Goal: Obtain resource: Obtain resource

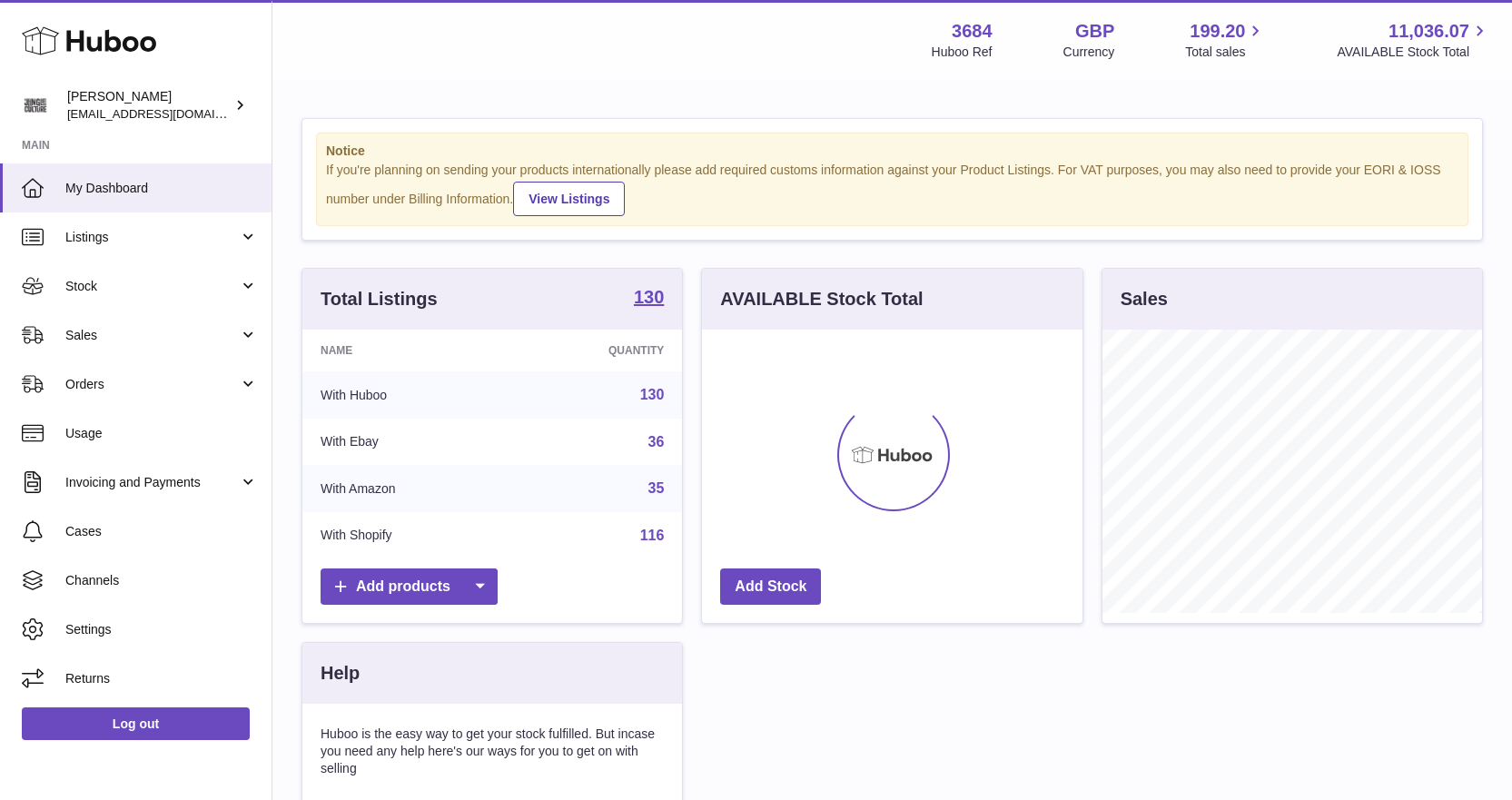
scroll to position [283, 380]
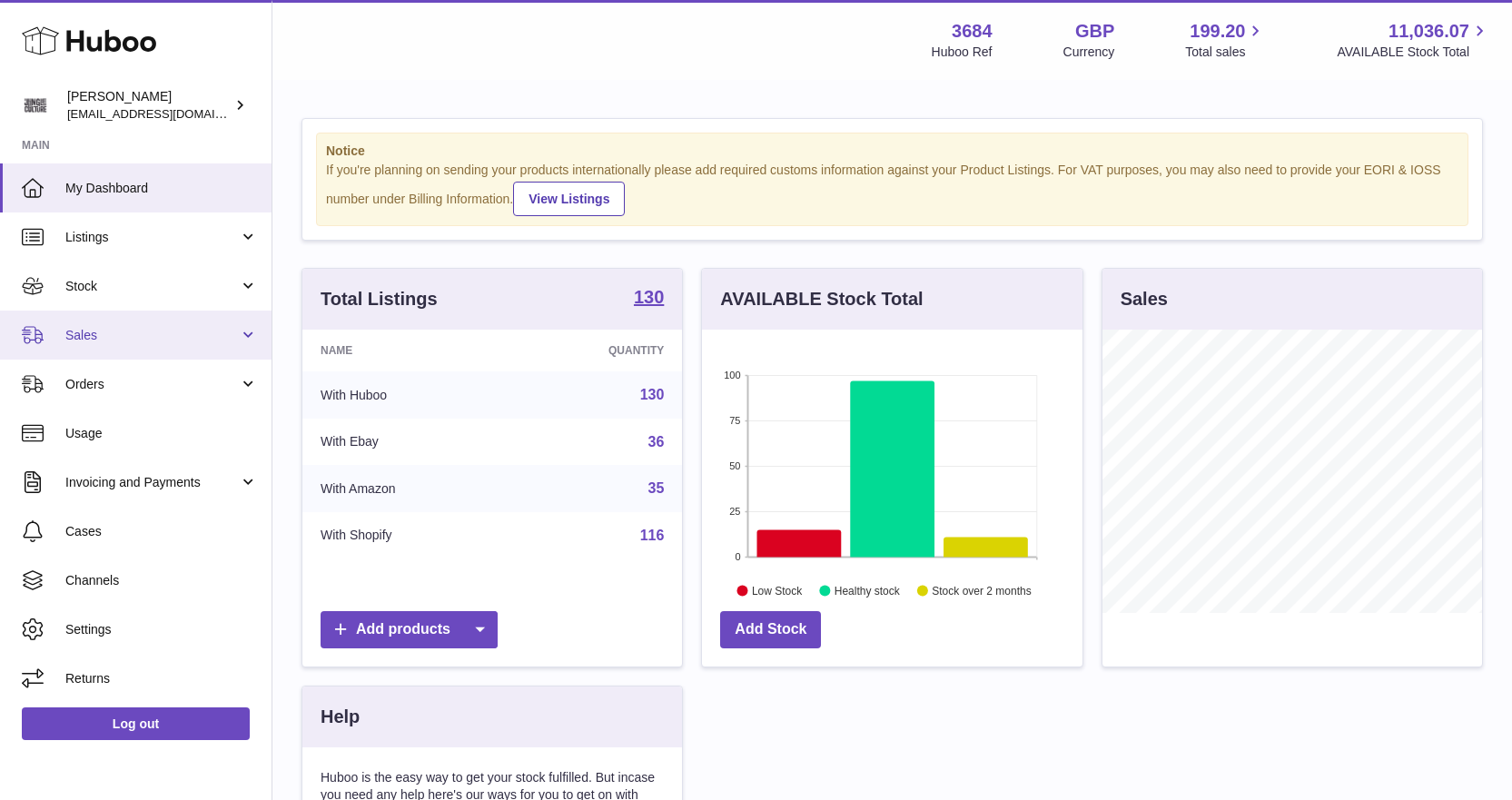
drag, startPoint x: 70, startPoint y: 287, endPoint x: 94, endPoint y: 324, distance: 44.1
click at [70, 287] on span "Stock" at bounding box center [152, 286] width 174 height 17
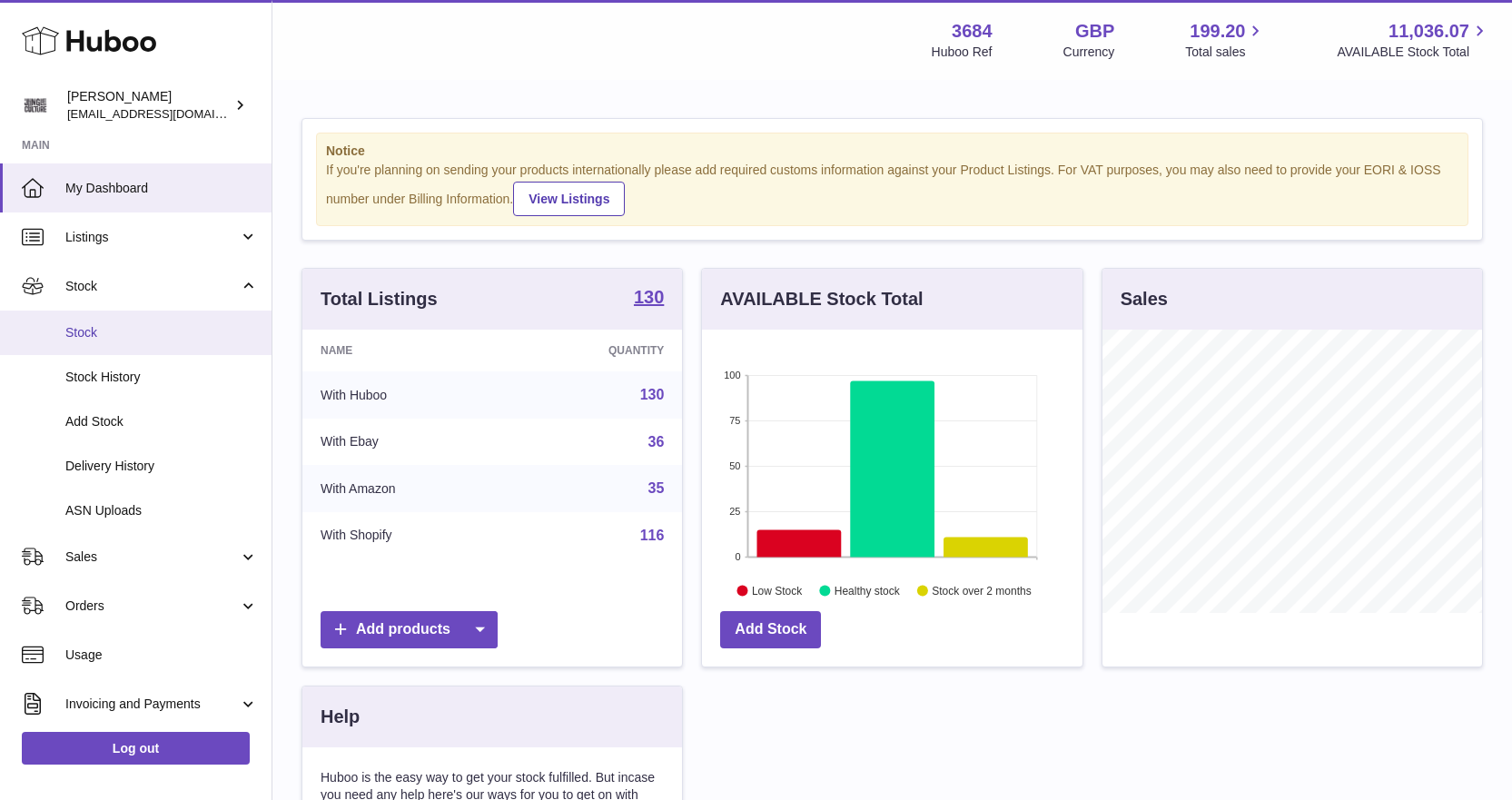
click at [93, 329] on span "Stock" at bounding box center [161, 332] width 193 height 17
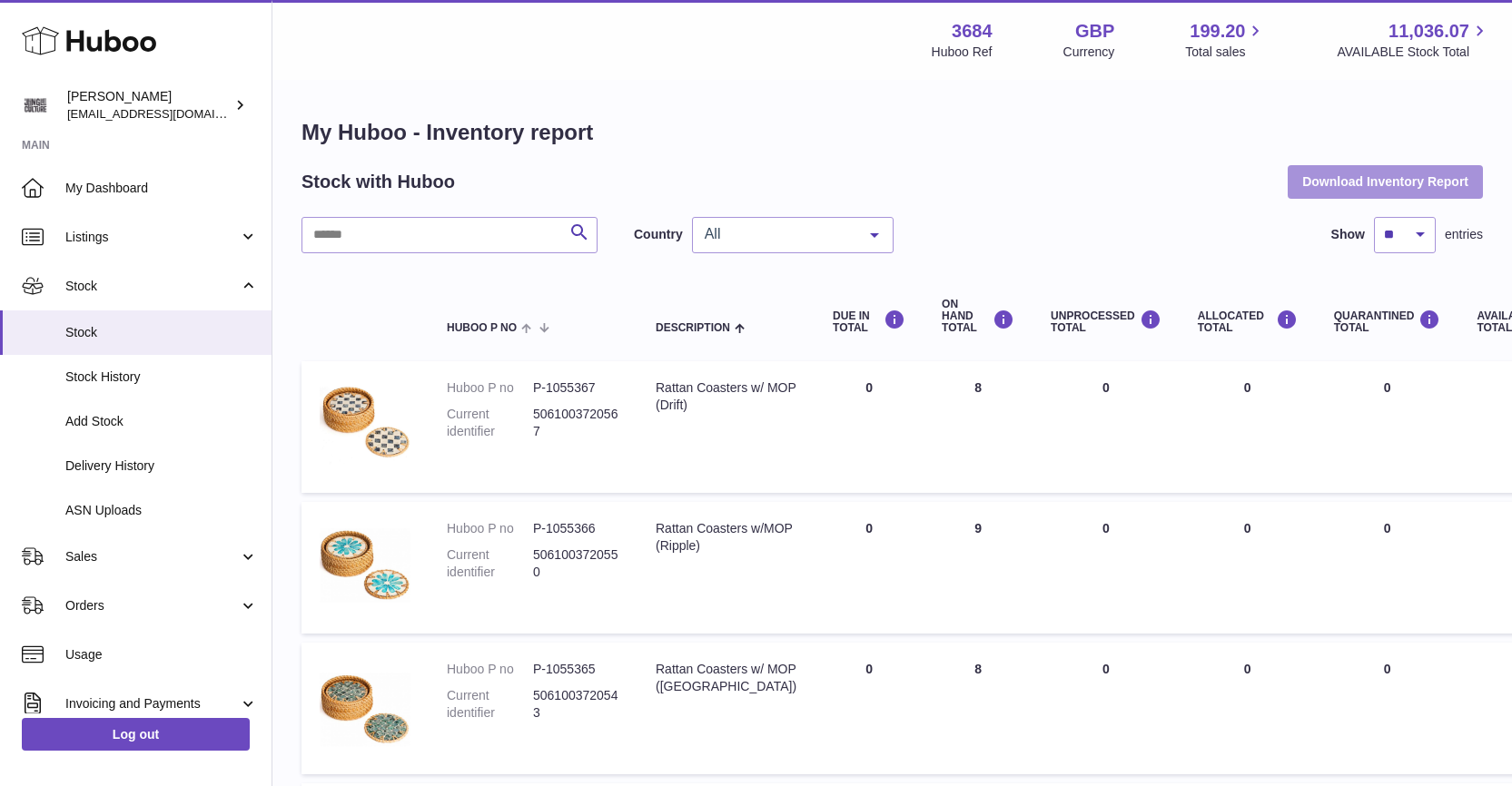
click at [1350, 193] on button "Download Inventory Report" at bounding box center [1385, 181] width 195 height 33
click at [400, 239] on input "text" at bounding box center [449, 235] width 296 height 36
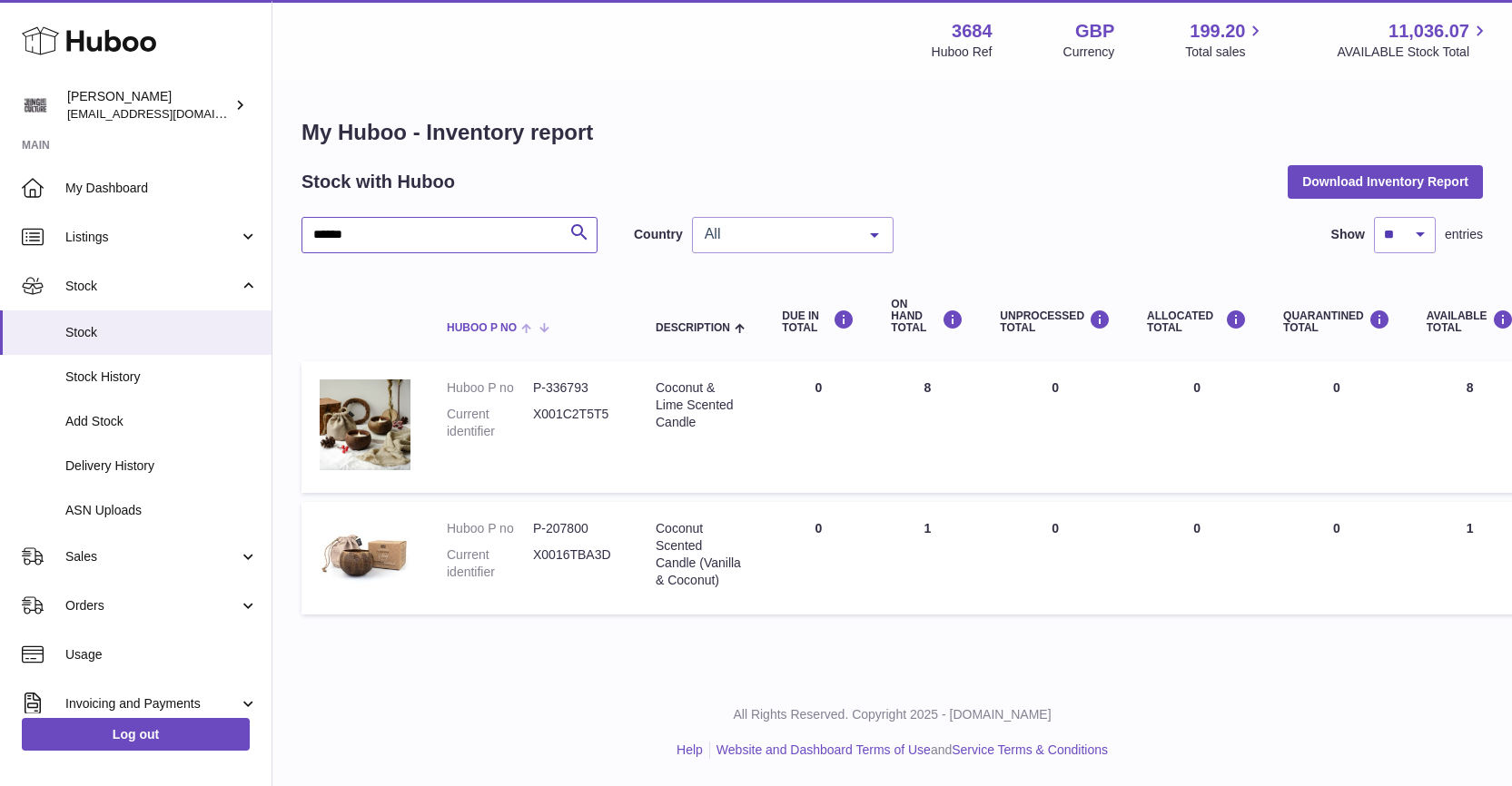
scroll to position [13, 0]
type input "******"
